Goal: Check status: Check status

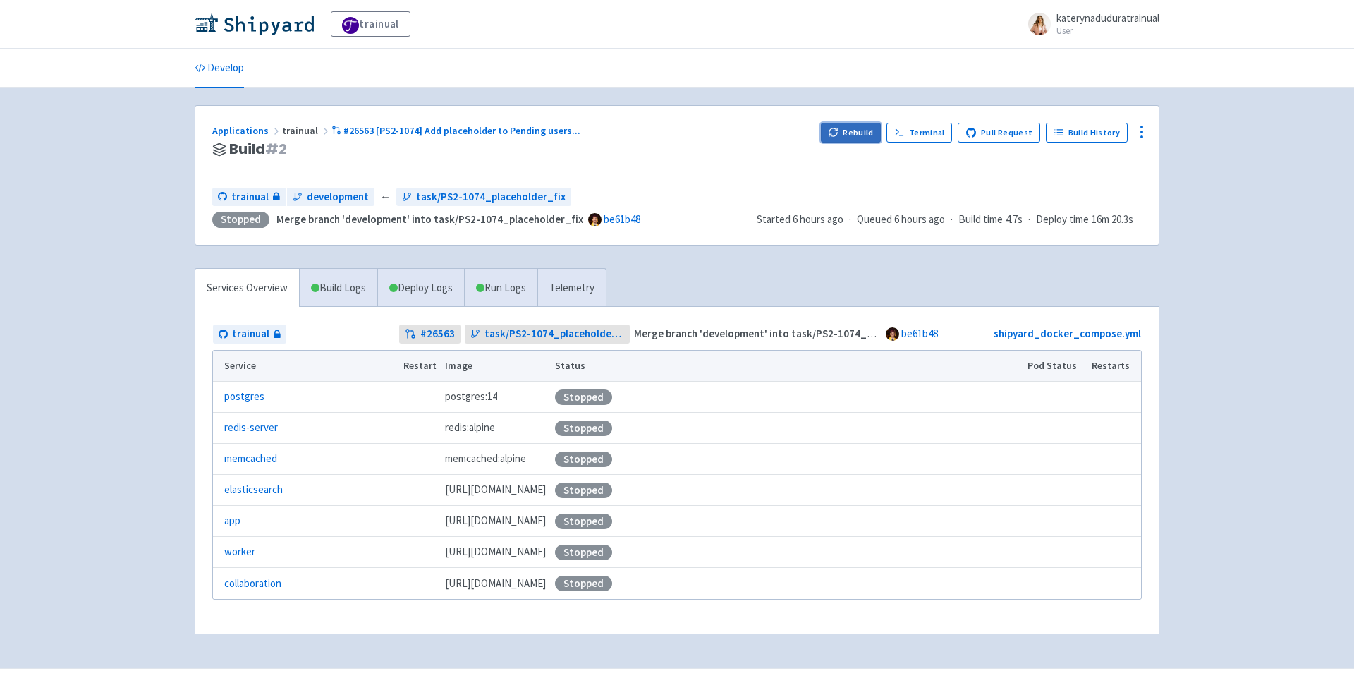
click at [864, 139] on button "Rebuild" at bounding box center [851, 133] width 61 height 20
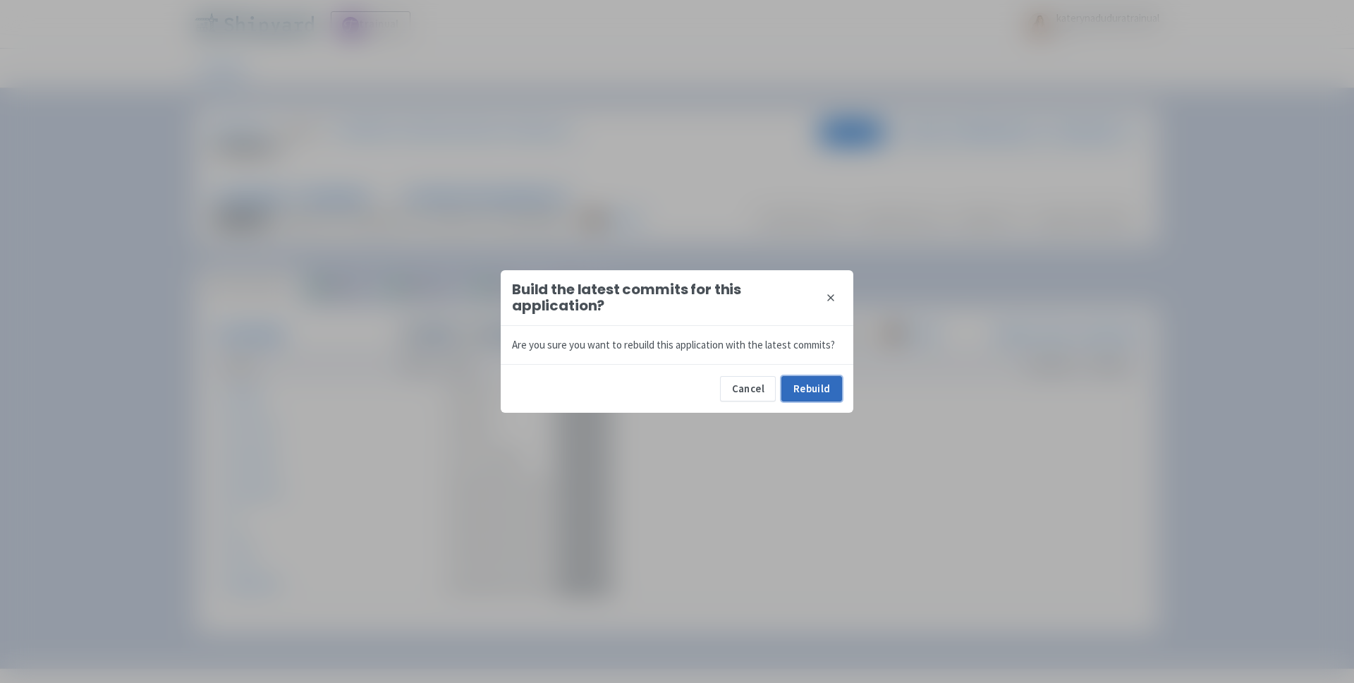
click at [802, 395] on button "Rebuild" at bounding box center [811, 388] width 61 height 25
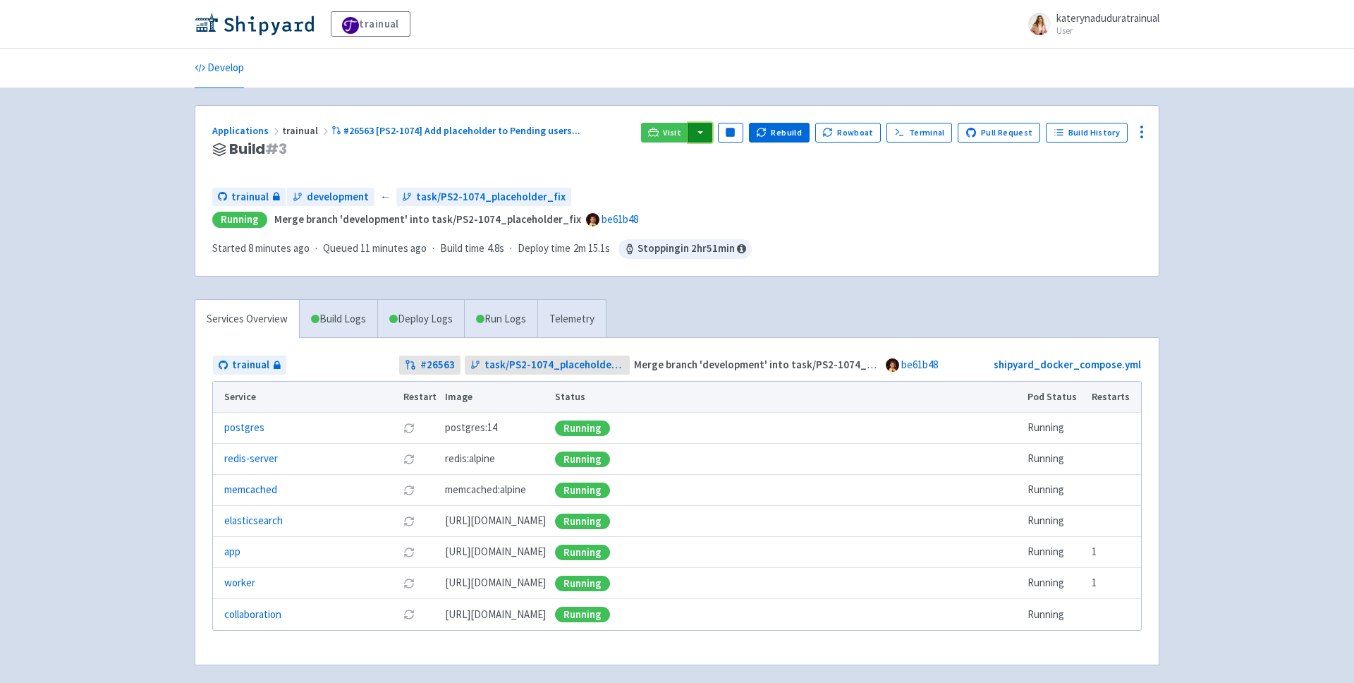
click at [712, 138] on button "button" at bounding box center [700, 133] width 24 height 20
click at [783, 161] on link "trainual (admin)" at bounding box center [754, 161] width 133 height 22
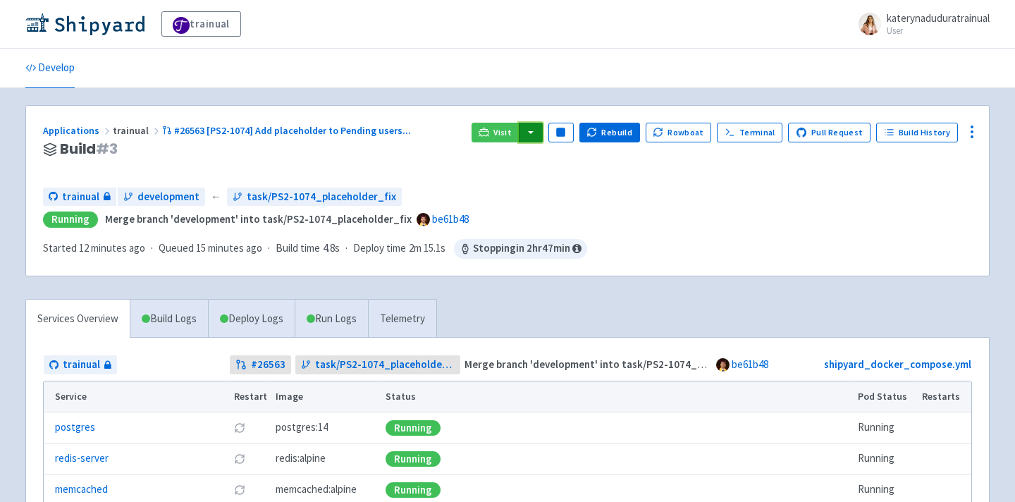
click at [542, 133] on button "button" at bounding box center [531, 133] width 24 height 20
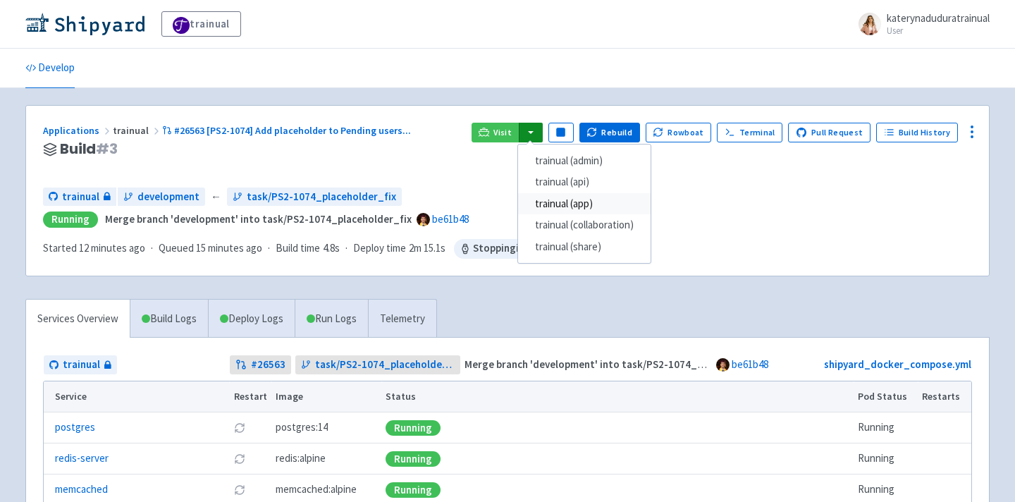
click at [622, 206] on link "trainual (app)" at bounding box center [584, 204] width 133 height 22
